Goal: Transaction & Acquisition: Purchase product/service

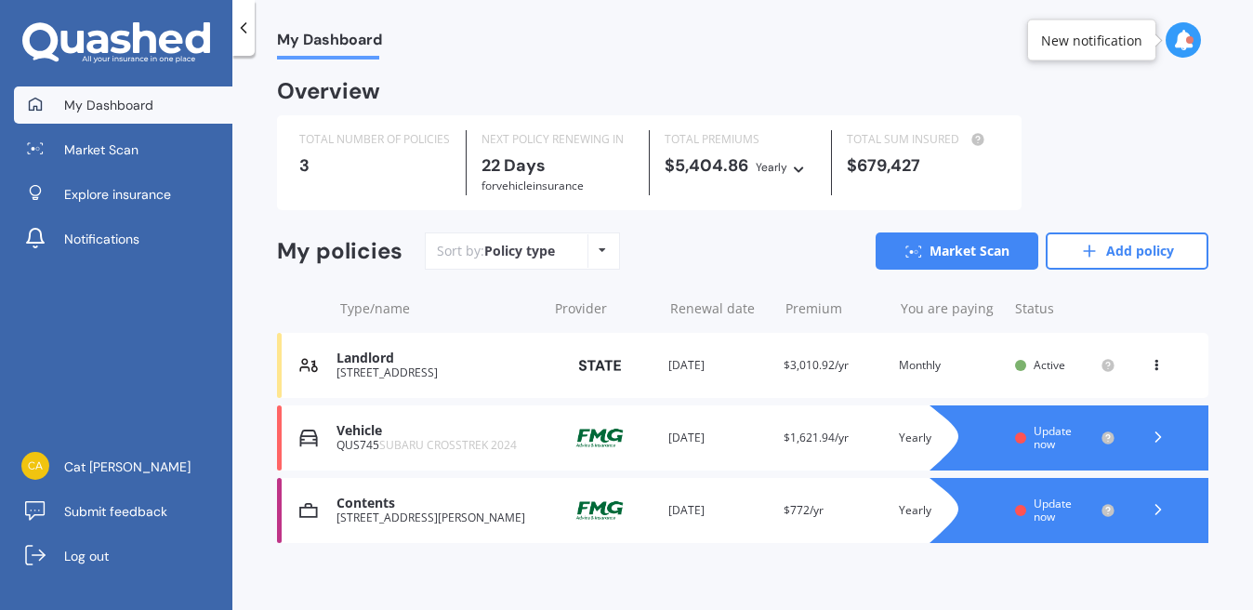
scroll to position [12, 0]
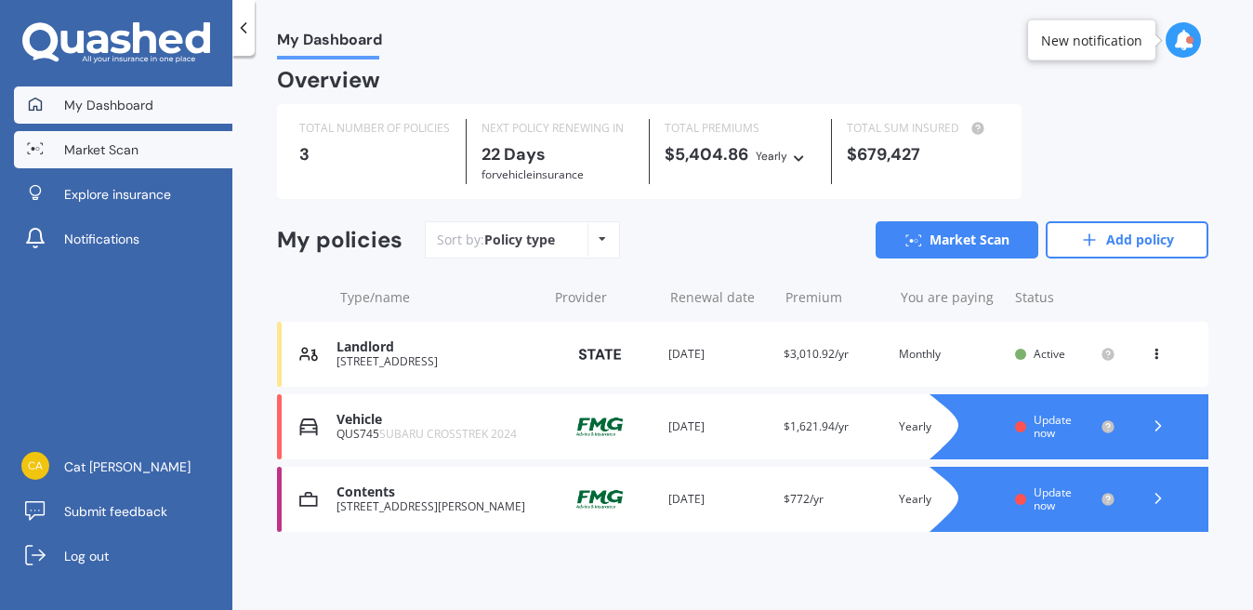
click at [127, 158] on span "Market Scan" at bounding box center [101, 149] width 74 height 19
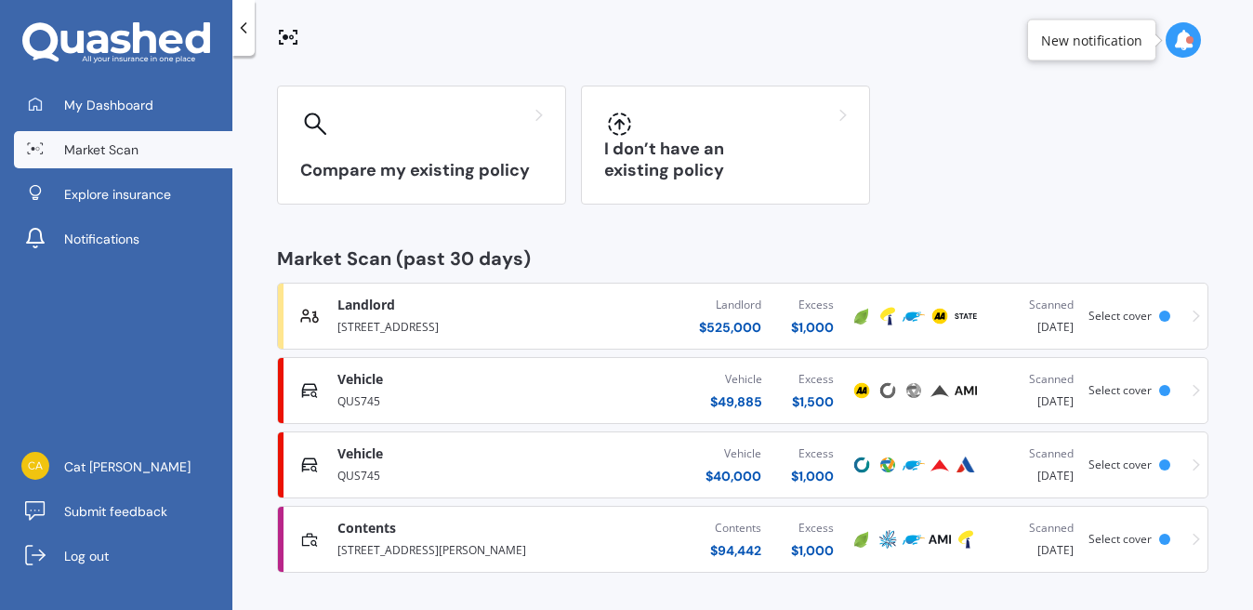
scroll to position [133, 0]
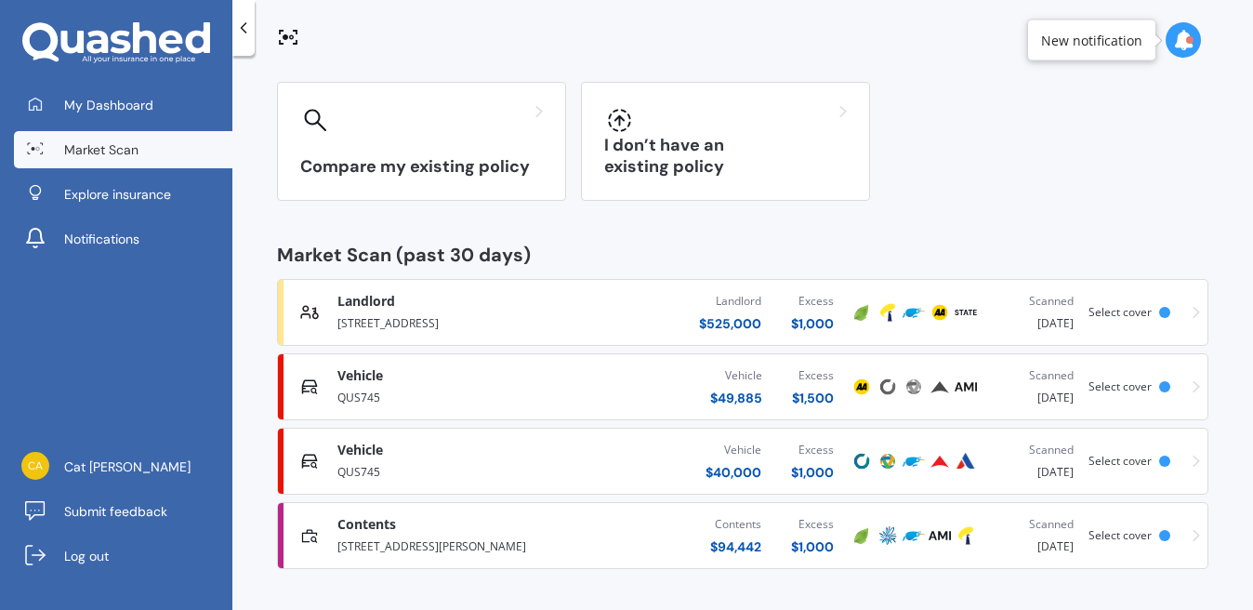
click at [527, 543] on div "[STREET_ADDRESS][PERSON_NAME]" at bounding box center [455, 545] width 237 height 22
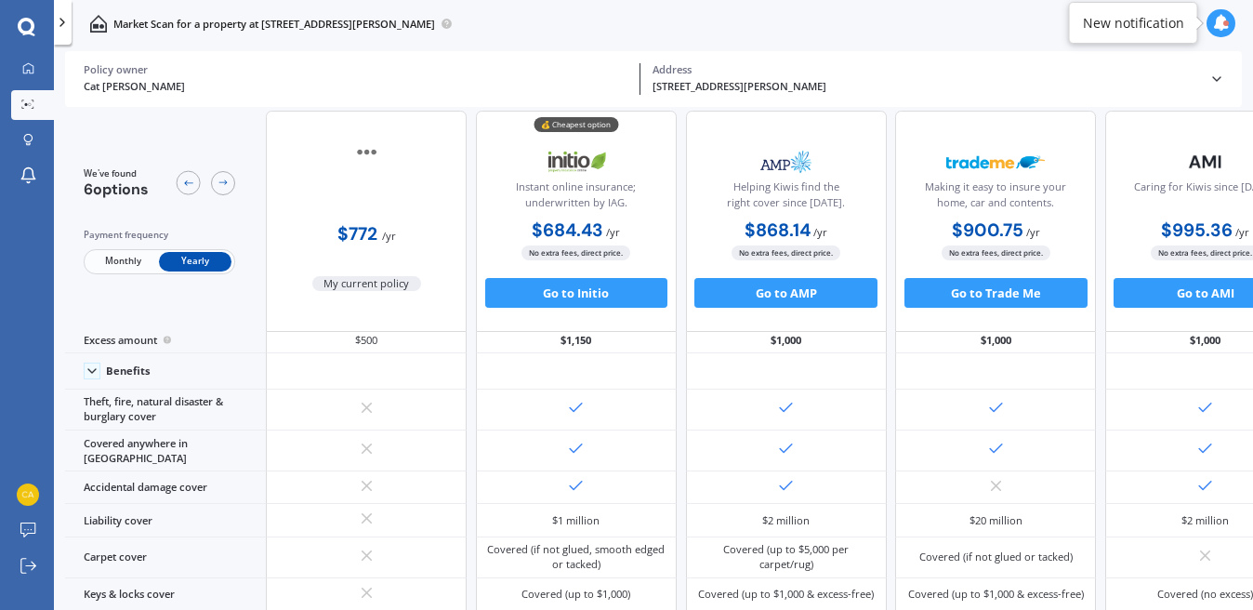
scroll to position [0, 0]
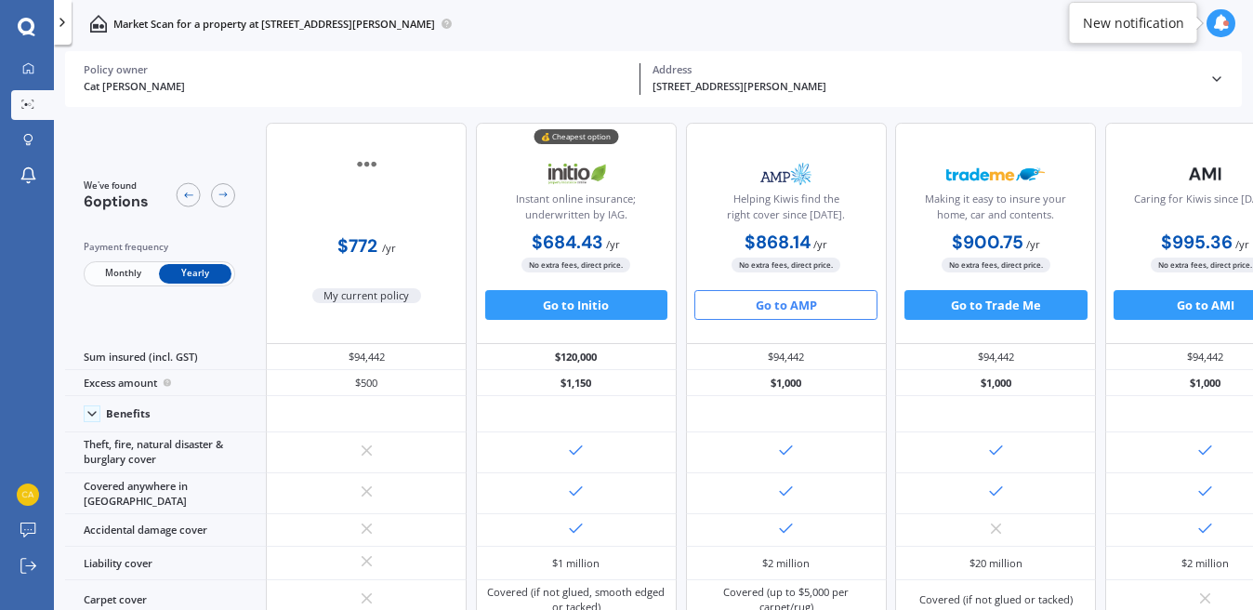
click at [828, 308] on button "Go to AMP" at bounding box center [785, 305] width 183 height 30
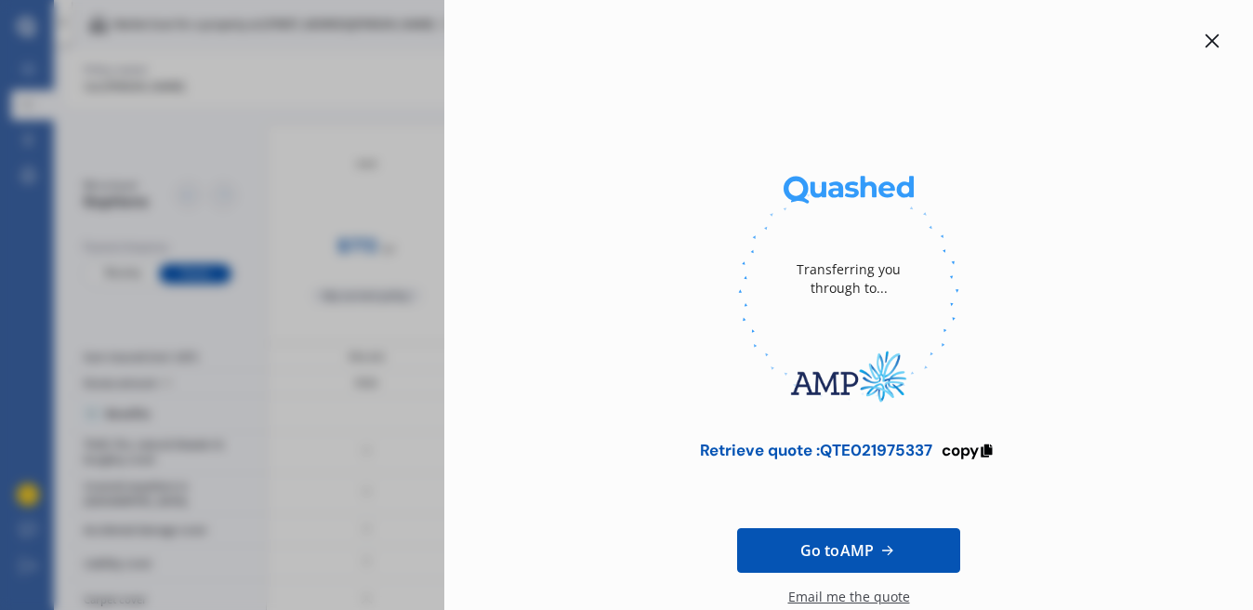
click at [1205, 34] on icon at bounding box center [1212, 40] width 15 height 15
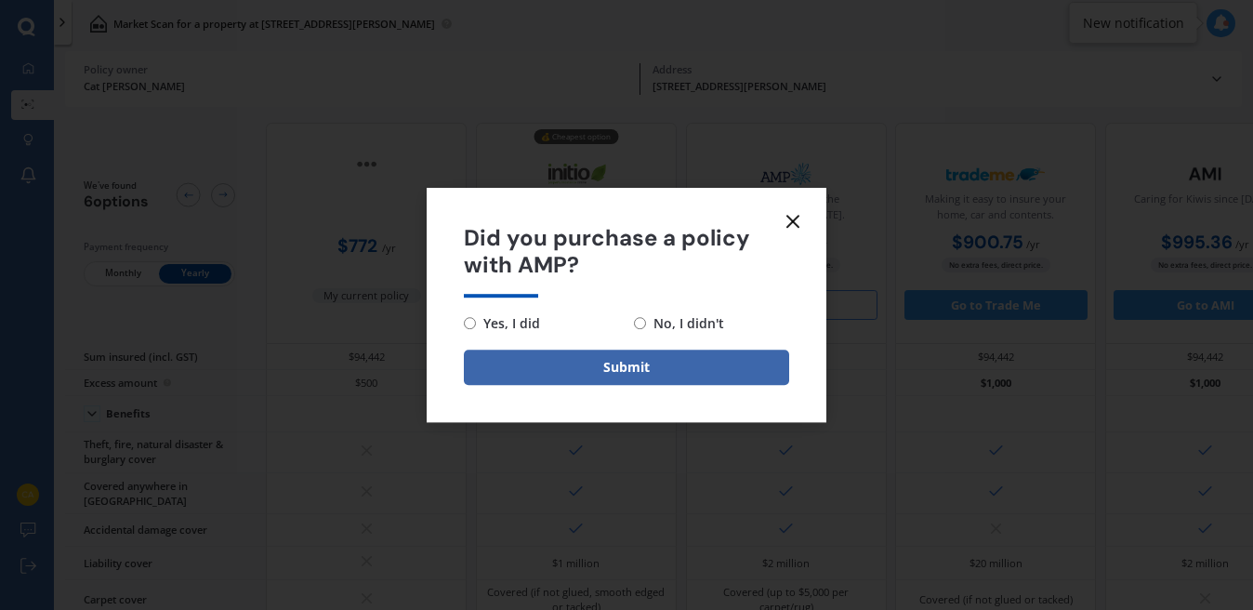
click at [790, 225] on icon at bounding box center [793, 221] width 22 height 22
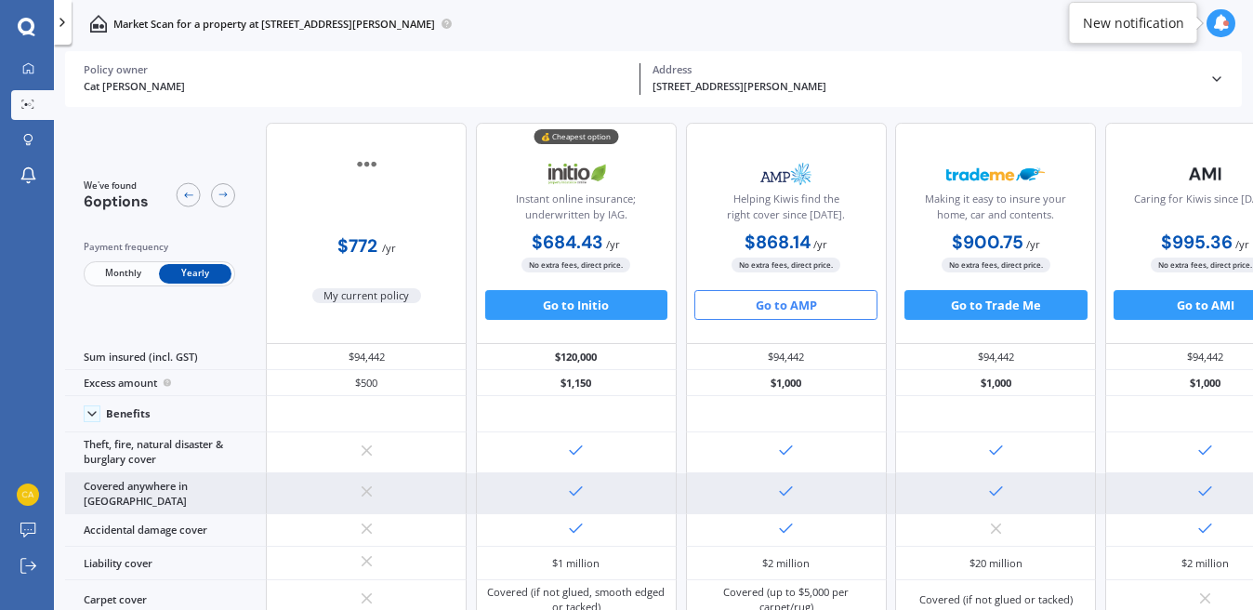
click at [172, 484] on div "Covered anywhere in [GEOGRAPHIC_DATA]" at bounding box center [165, 493] width 201 height 41
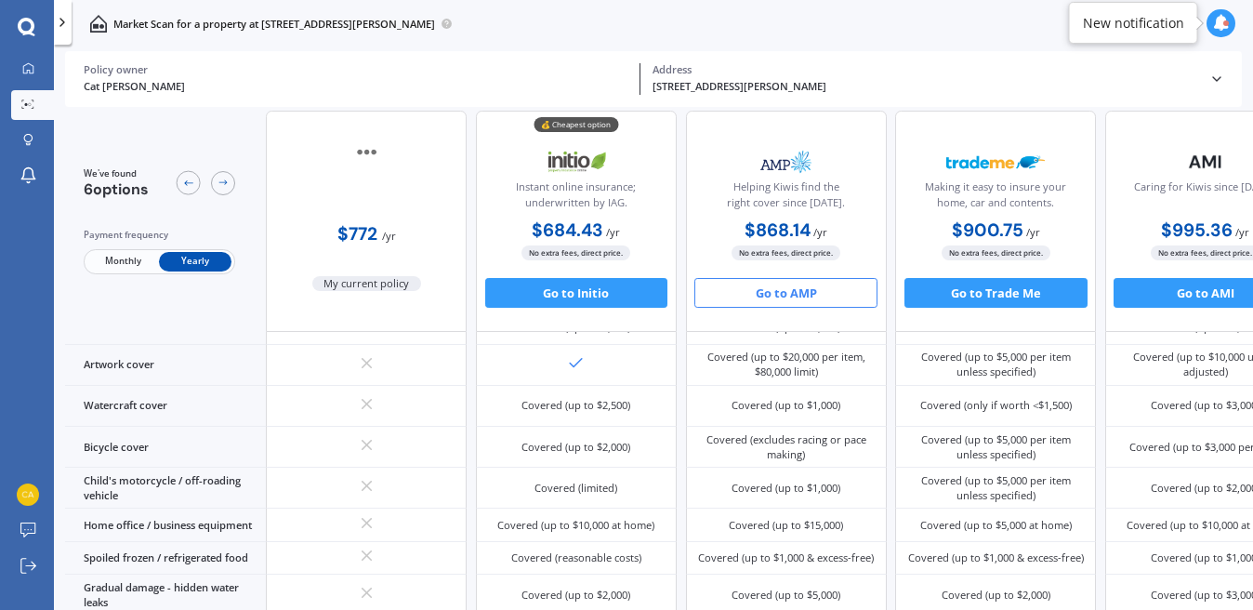
scroll to position [758, 0]
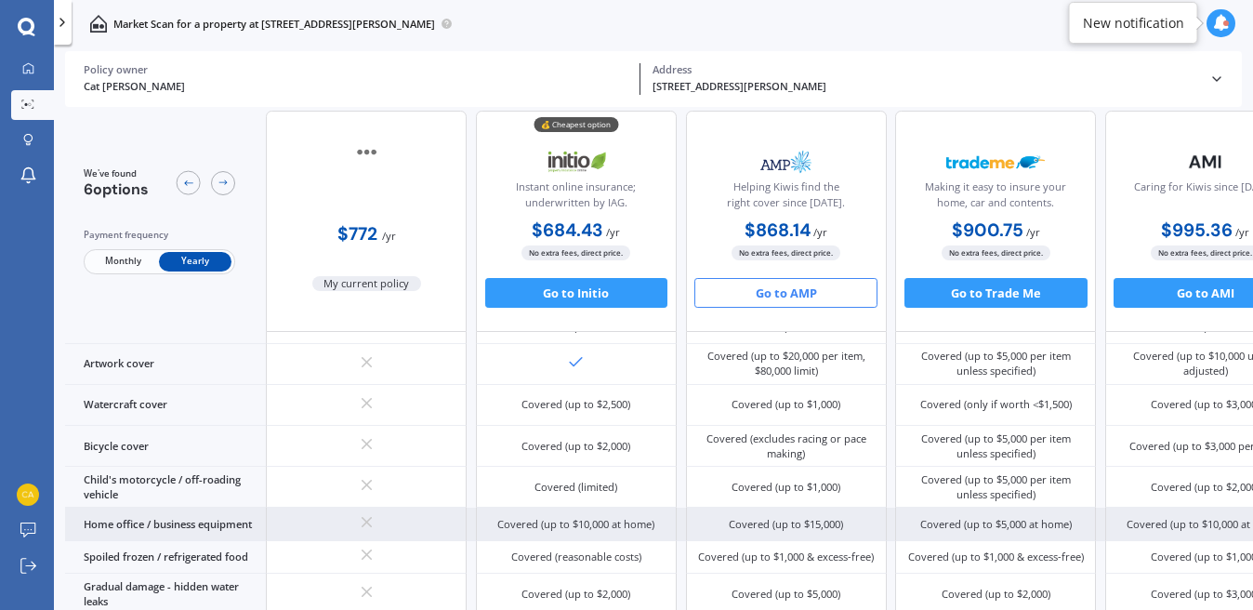
click at [578, 517] on div "Covered (up to $10,000 at home)" at bounding box center [575, 524] width 157 height 15
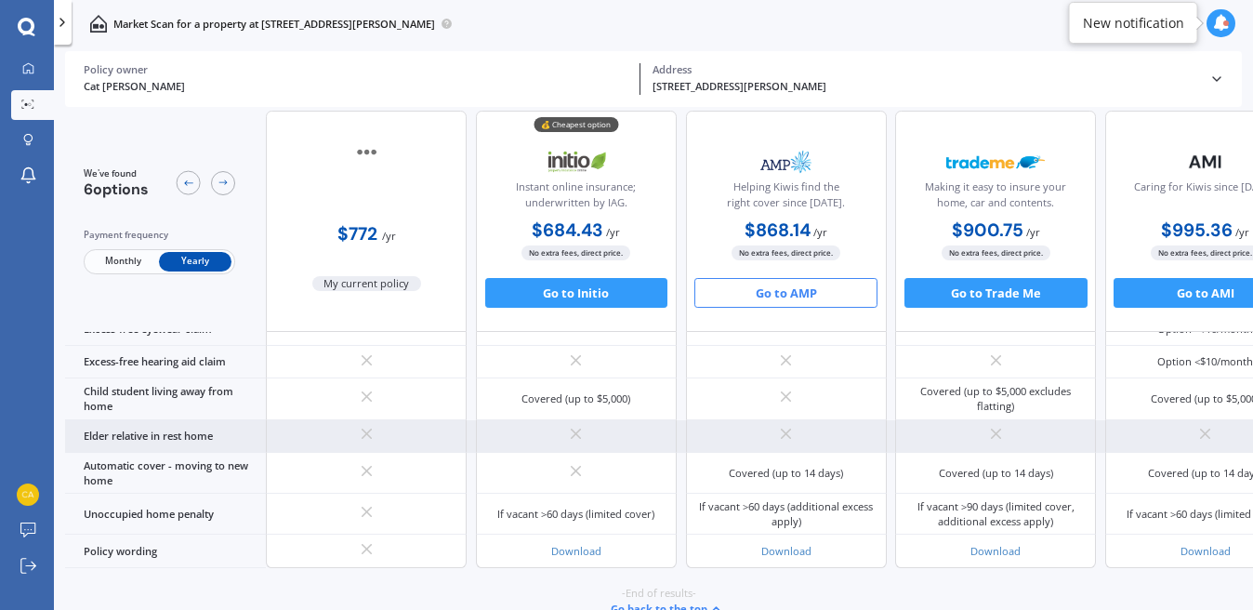
scroll to position [1381, 0]
